Goal: Find specific page/section: Find specific page/section

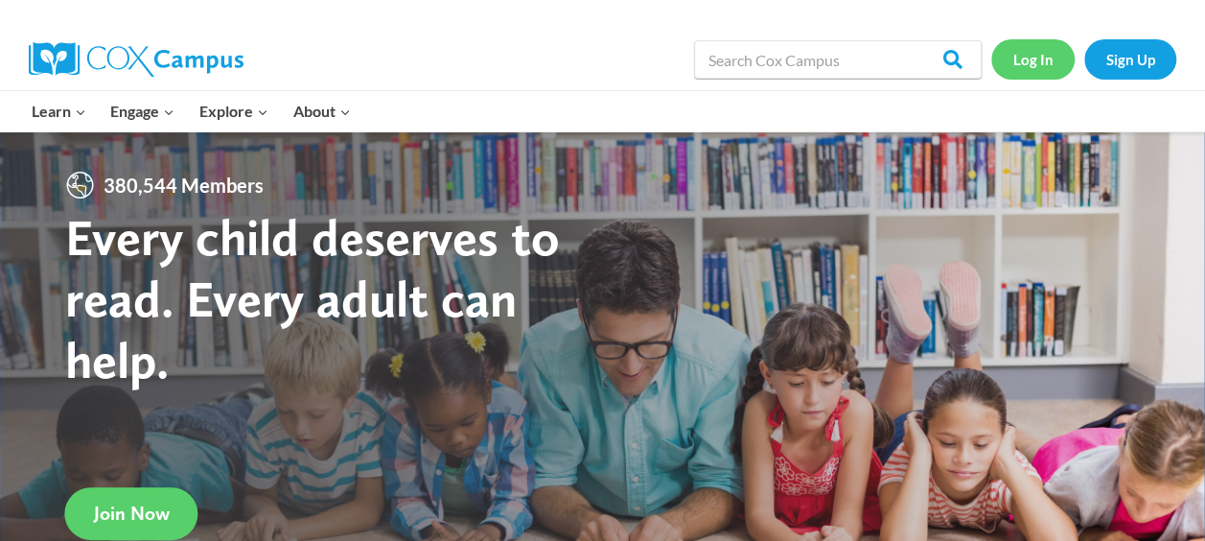
click at [1015, 61] on link "Log In" at bounding box center [1032, 58] width 83 height 39
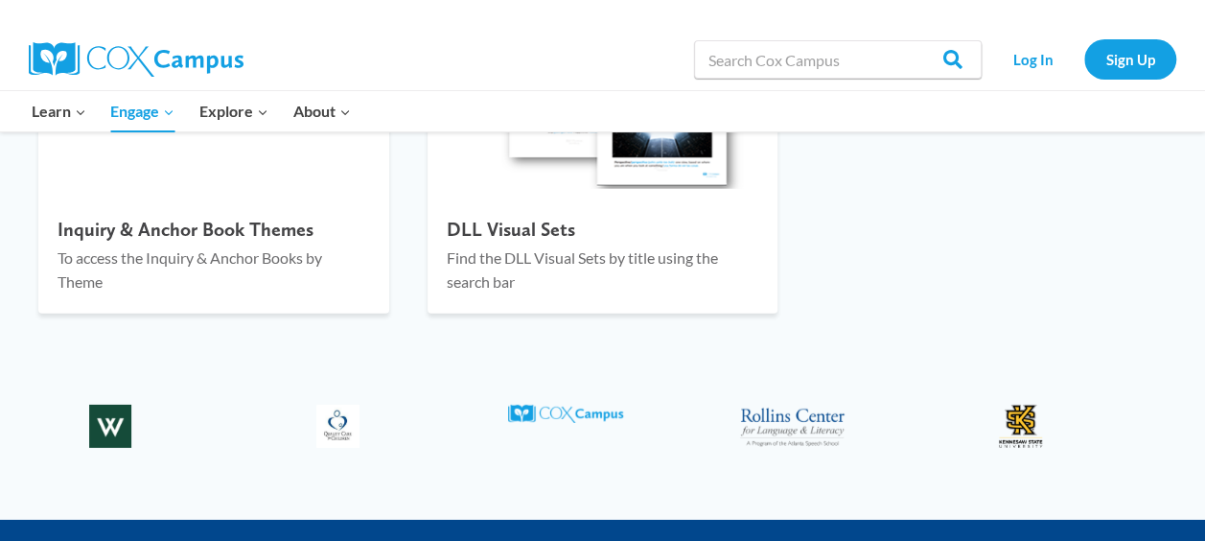
scroll to position [2744, 0]
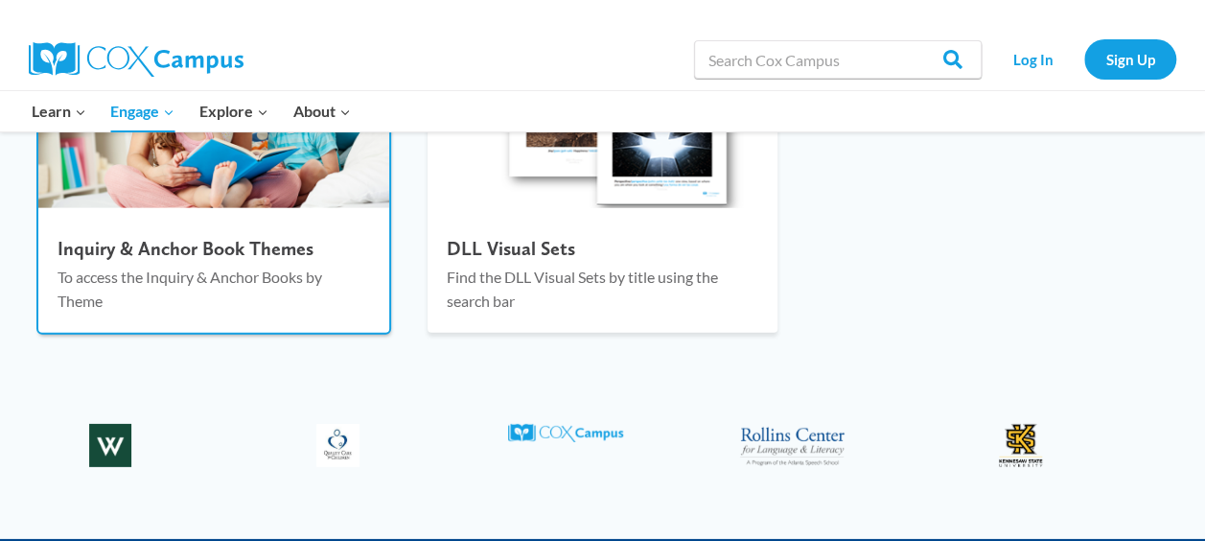
click at [265, 246] on h4 "Inquiry & Anchor Book Themes" at bounding box center [214, 248] width 312 height 23
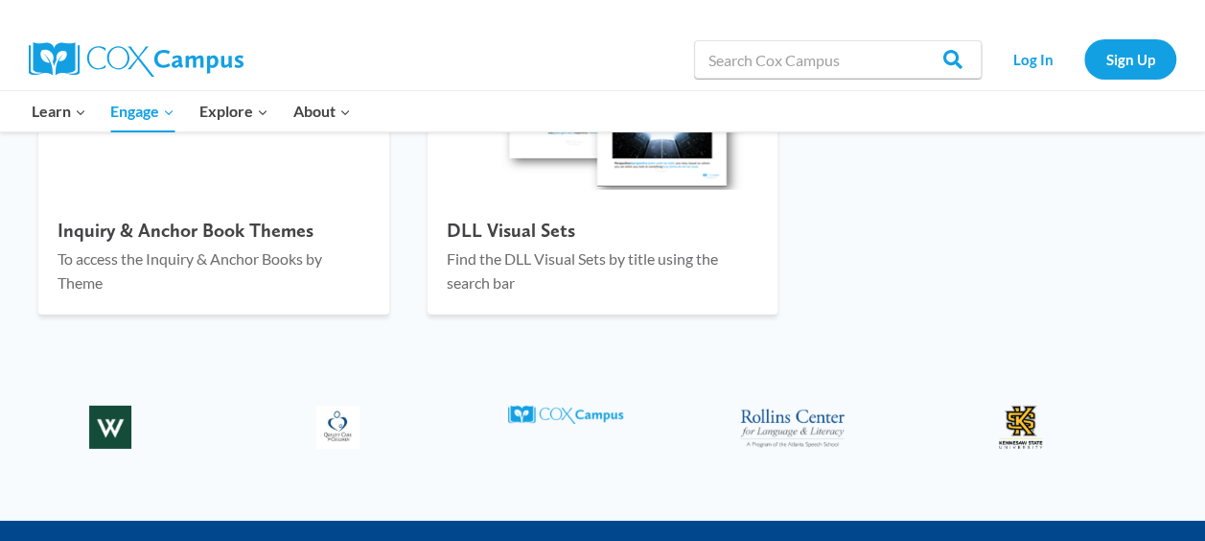
scroll to position [2763, 0]
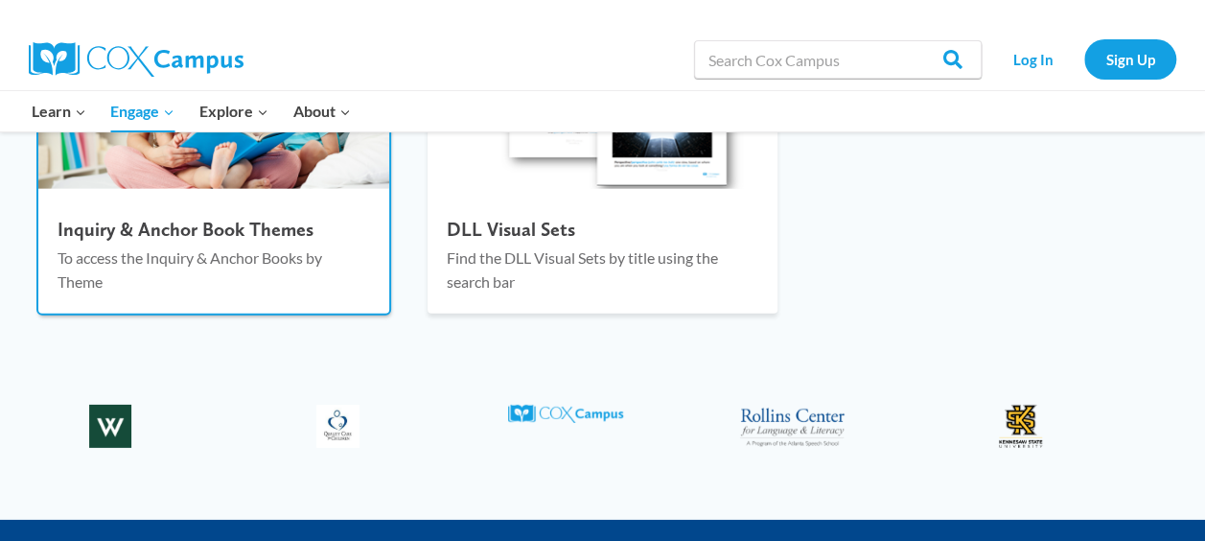
click at [226, 224] on h4 "Inquiry & Anchor Book Themes" at bounding box center [214, 229] width 312 height 23
